Goal: Transaction & Acquisition: Download file/media

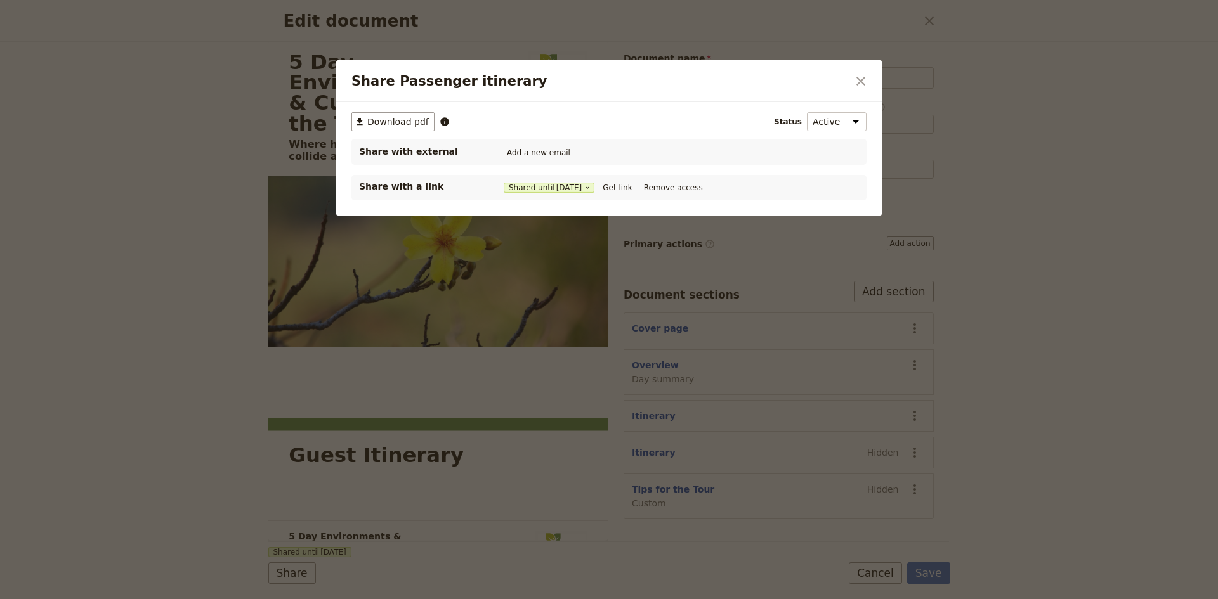
select select "PASSENGER"
select select "DEFAULT"
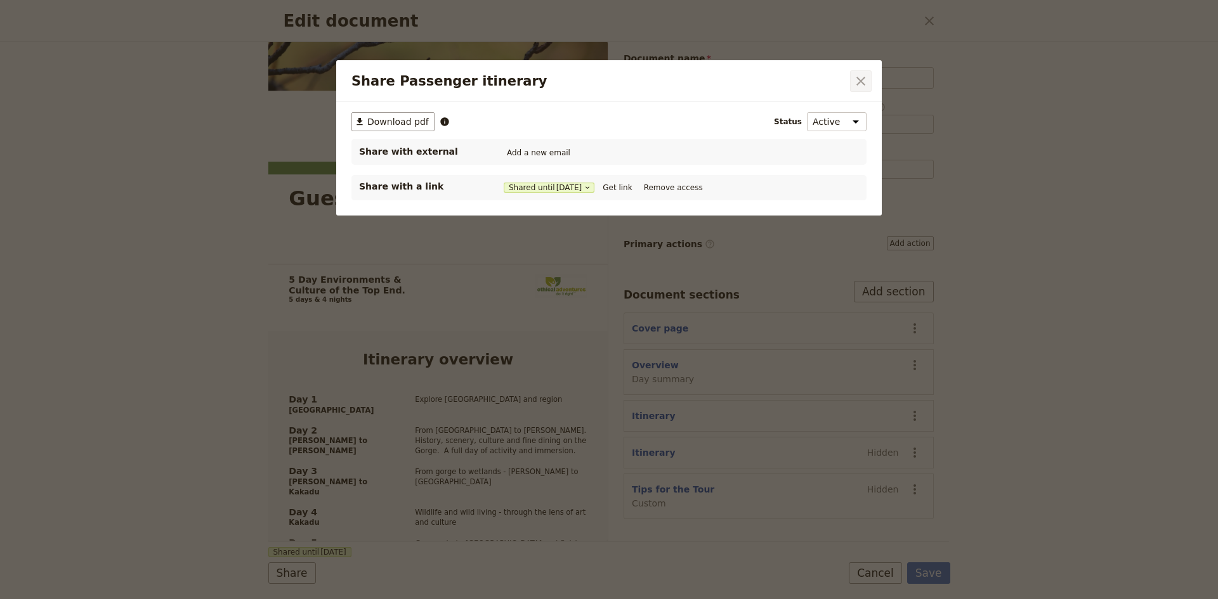
click at [860, 79] on icon "Close dialog" at bounding box center [860, 81] width 15 height 15
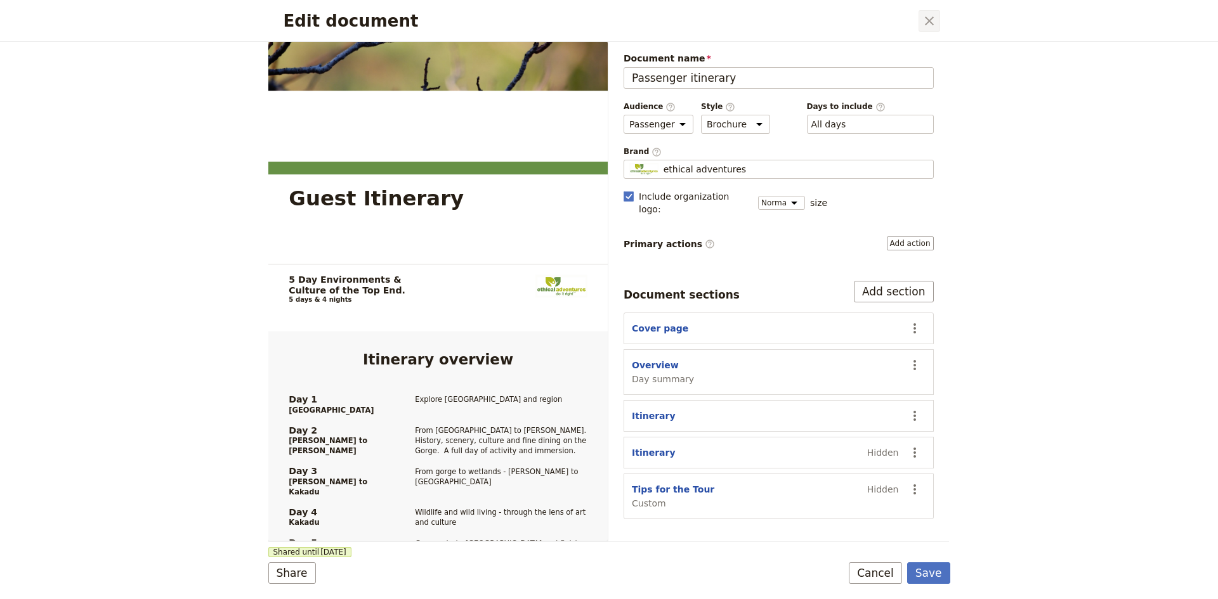
click at [930, 22] on icon "Close dialog" at bounding box center [929, 20] width 9 height 9
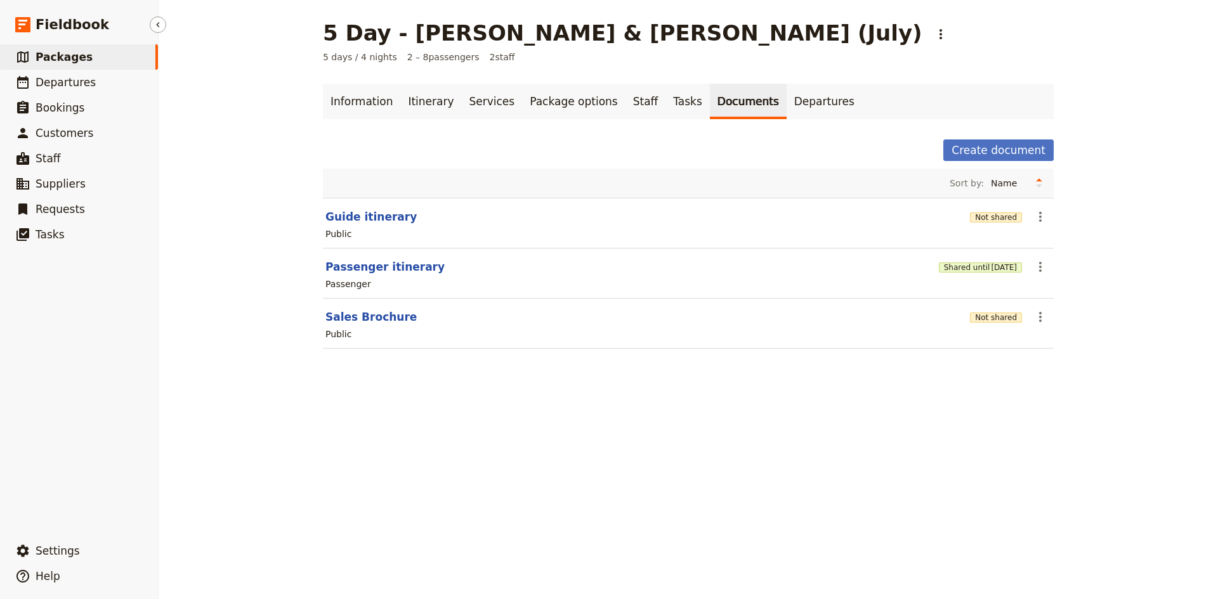
click at [68, 58] on span "Packages" at bounding box center [64, 57] width 57 height 13
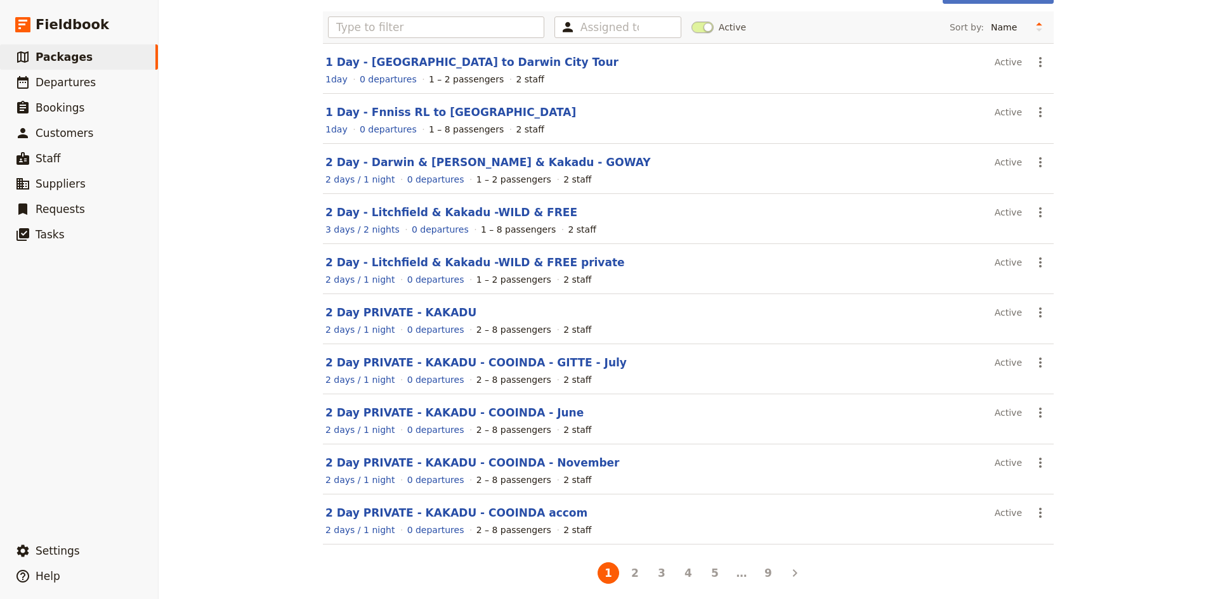
scroll to position [91, 0]
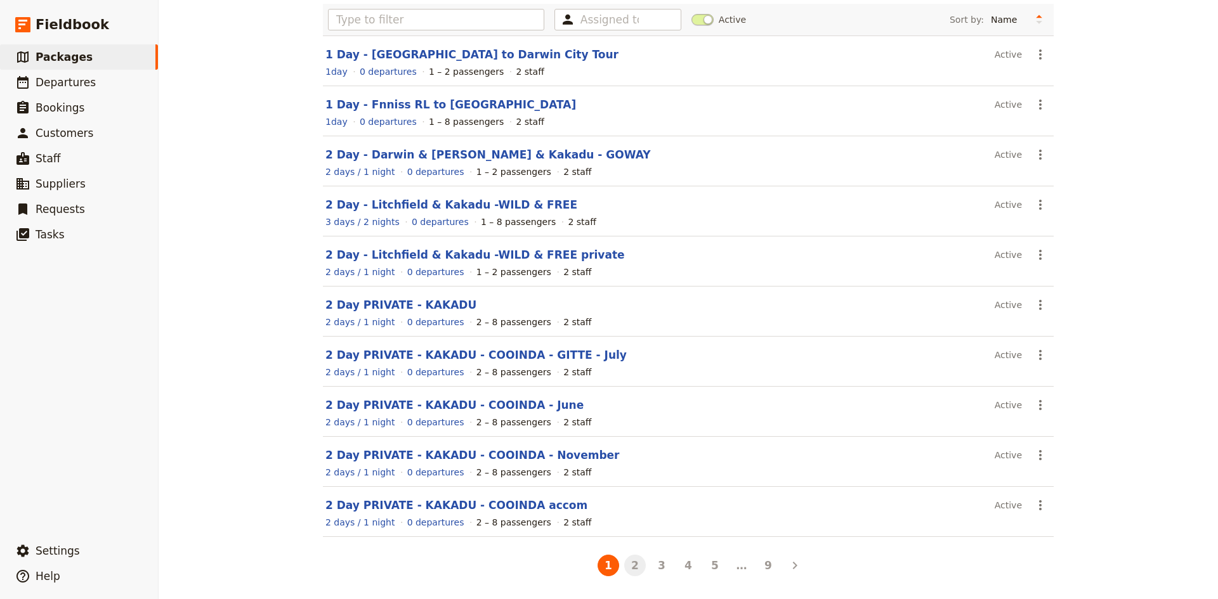
click at [631, 565] on button "2" at bounding box center [635, 566] width 22 height 22
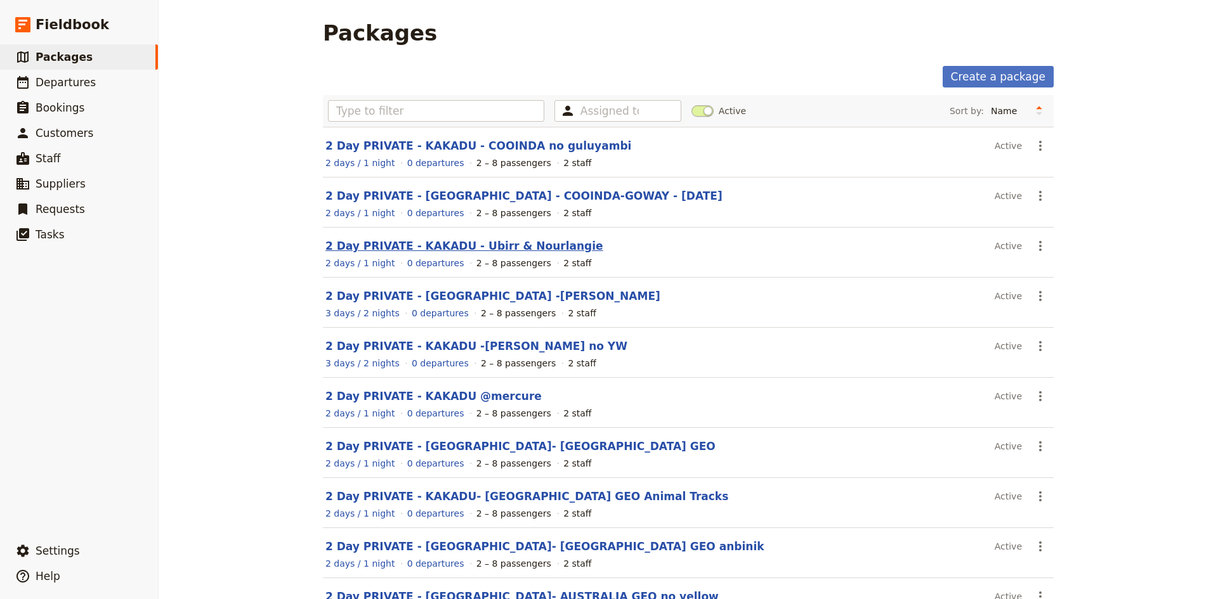
click at [505, 244] on link "2 Day PRIVATE - KAKADU - Ubirr & Nourlangie" at bounding box center [464, 246] width 278 height 13
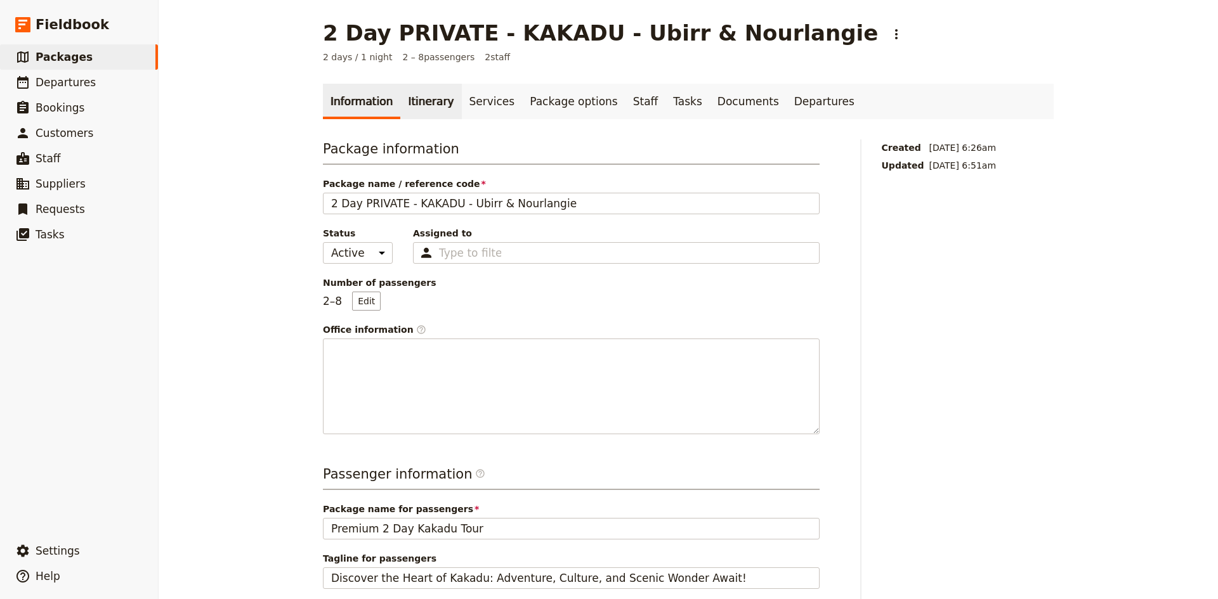
click at [421, 103] on link "Itinerary" at bounding box center [430, 102] width 61 height 36
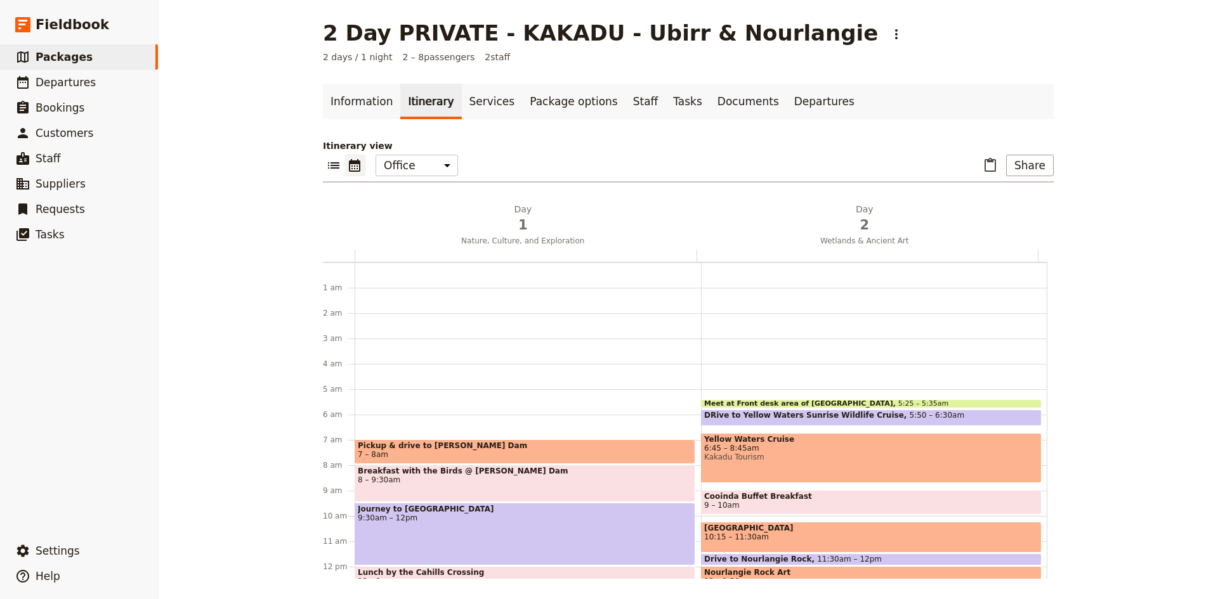
scroll to position [125, 0]
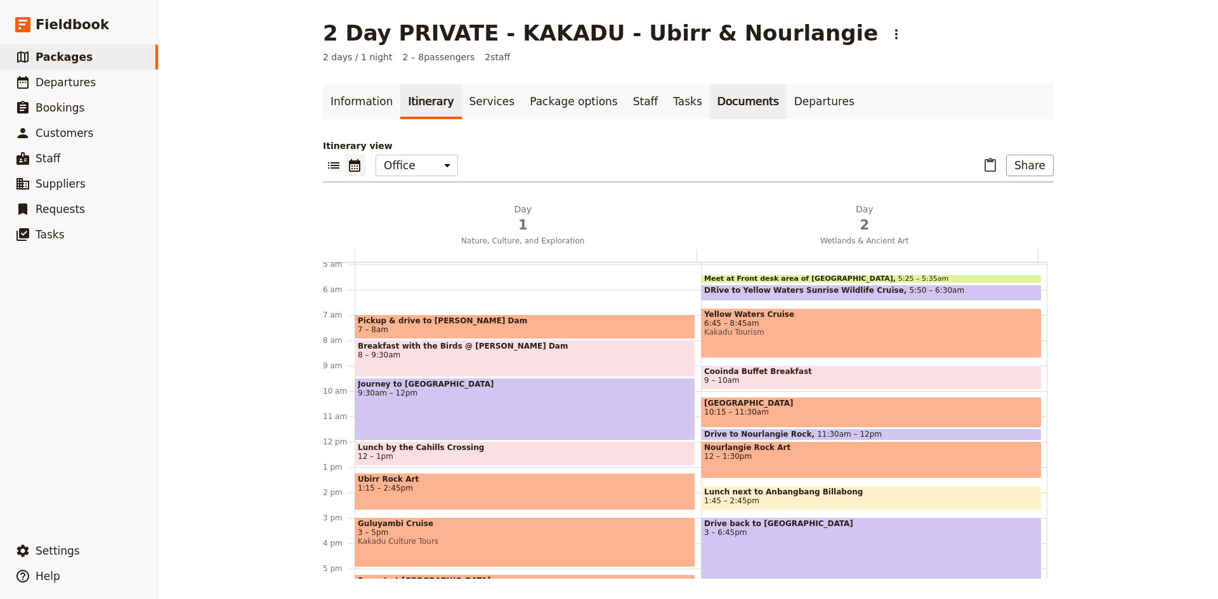
click at [710, 100] on link "Documents" at bounding box center [748, 102] width 77 height 36
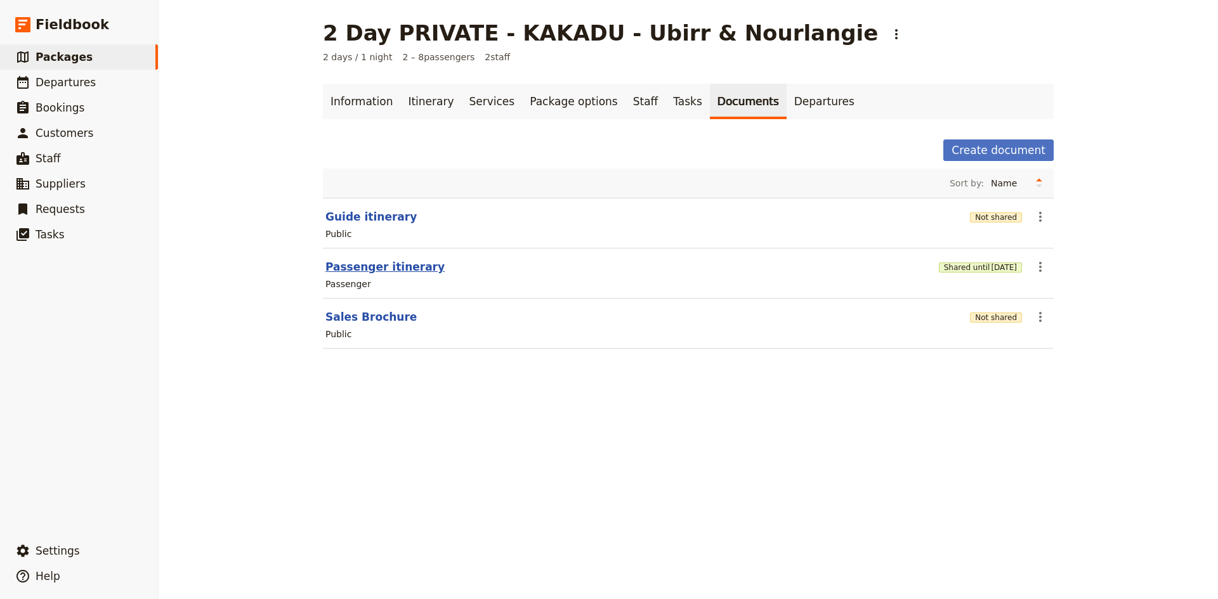
click at [388, 267] on button "Passenger itinerary" at bounding box center [384, 266] width 119 height 15
select select "PASSENGER"
select select "DEFAULT"
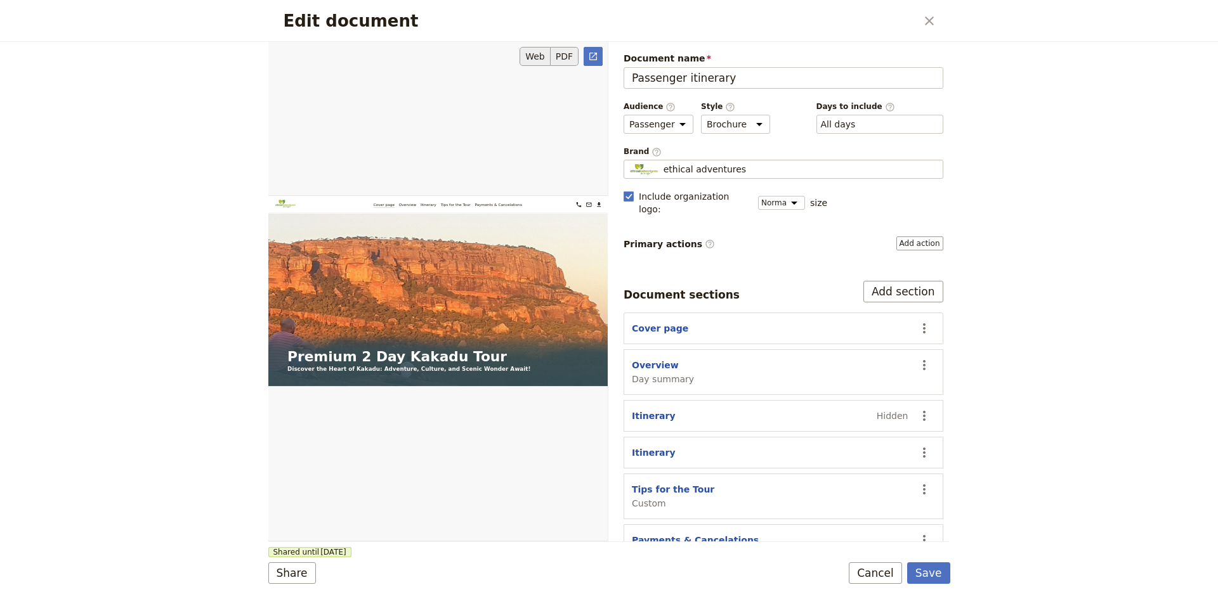
click at [561, 57] on button "PDF" at bounding box center [565, 56] width 28 height 19
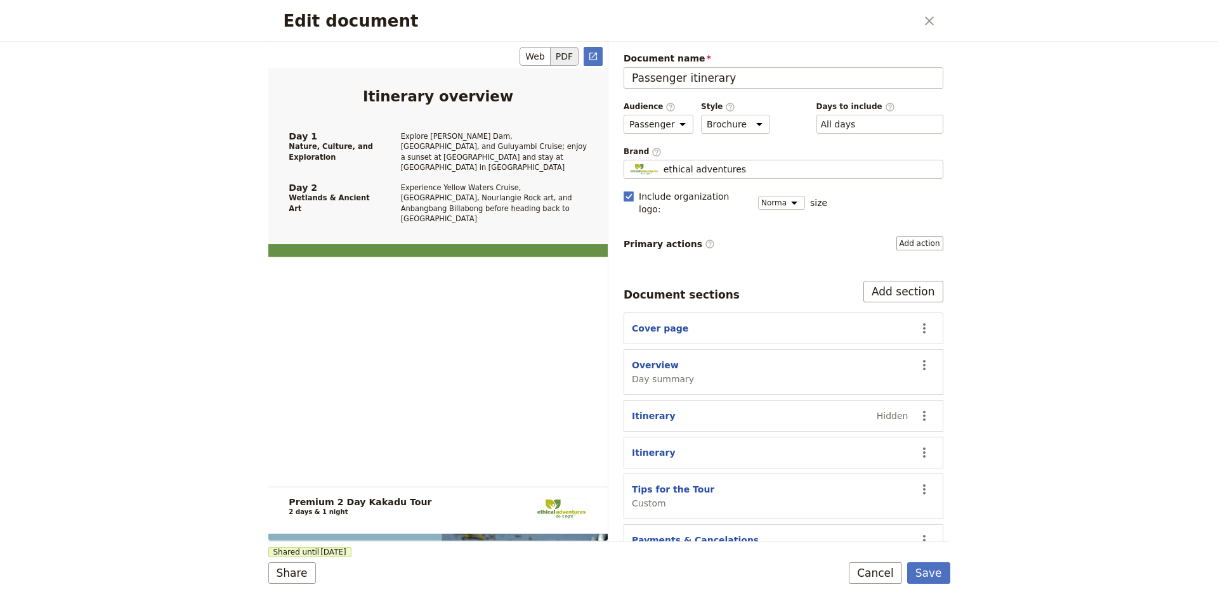
scroll to position [761, 0]
click at [570, 57] on button "PDF" at bounding box center [565, 56] width 28 height 19
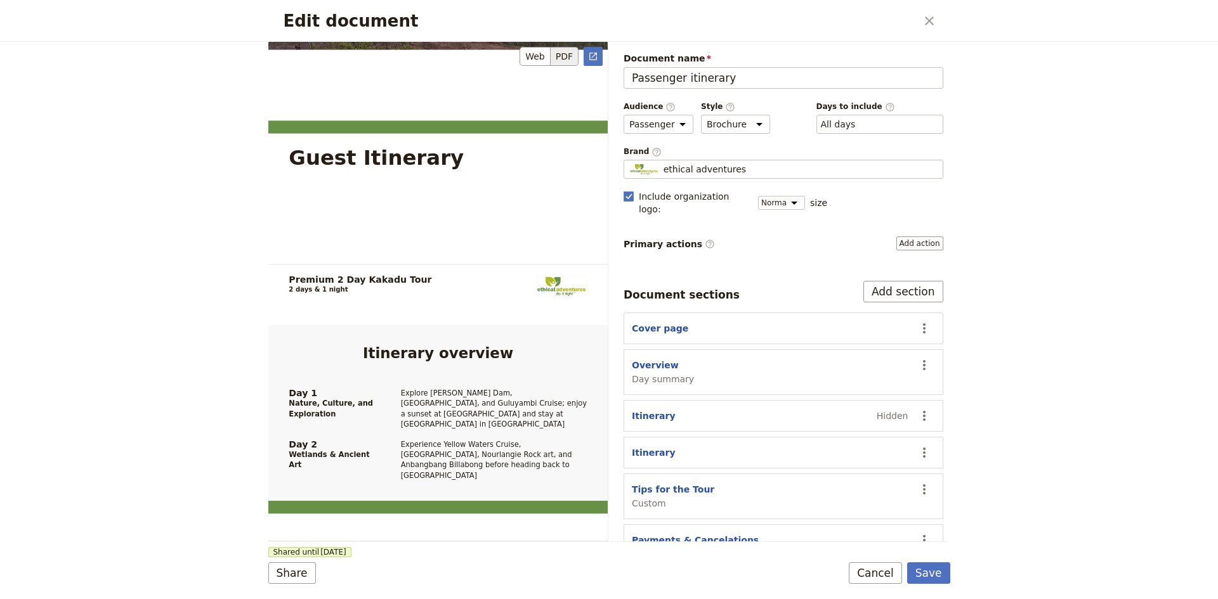
click at [572, 56] on button "PDF" at bounding box center [565, 56] width 28 height 19
click at [300, 571] on button "Share" at bounding box center [292, 574] width 48 height 22
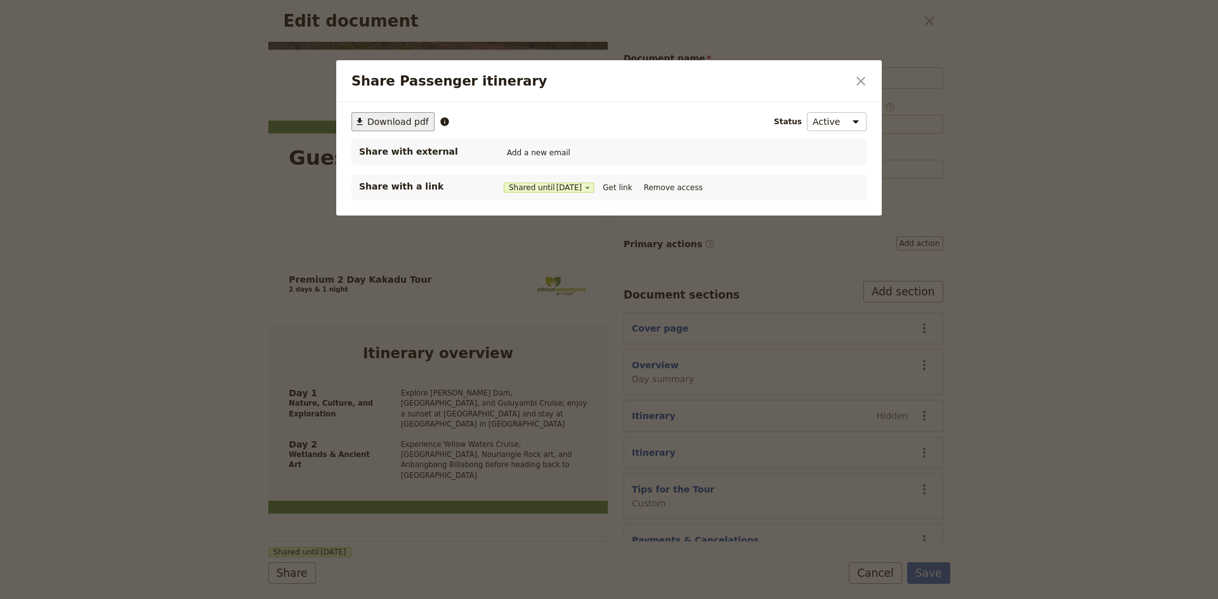
click at [403, 121] on span "Download pdf" at bounding box center [398, 121] width 62 height 13
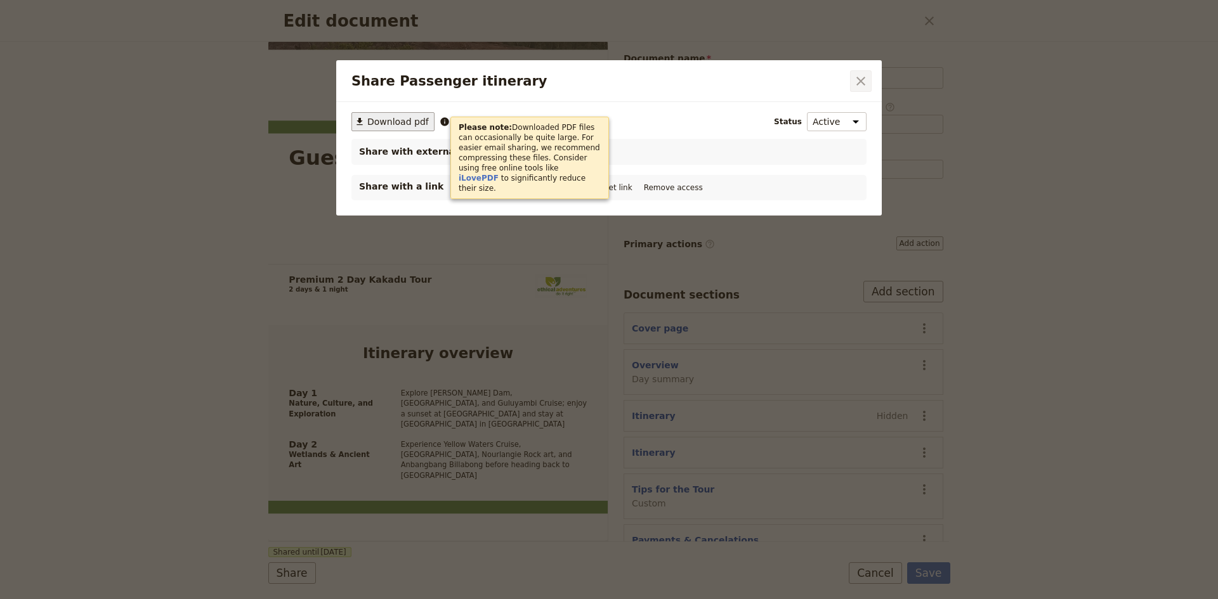
click at [861, 80] on icon "Close dialog" at bounding box center [860, 81] width 9 height 9
